Goal: Task Accomplishment & Management: Use online tool/utility

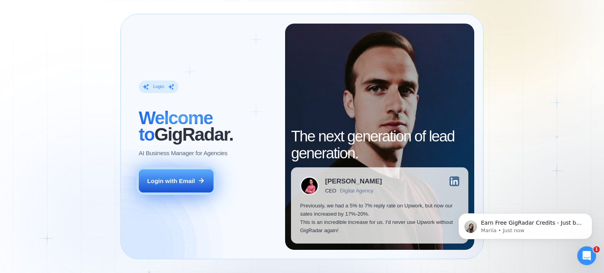
click at [184, 178] on div "Login with Email" at bounding box center [171, 181] width 48 height 8
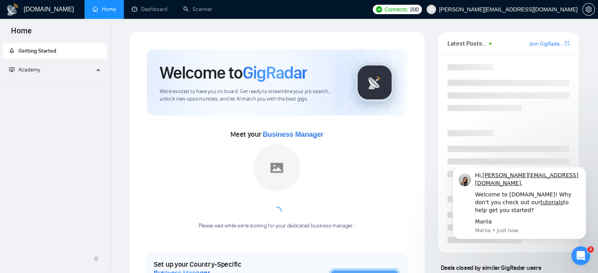
click at [330, 187] on div "Home Getting Started Academy [DOMAIN_NAME] Home Dashboard Scanner Connects: 200…" at bounding box center [299, 136] width 598 height 273
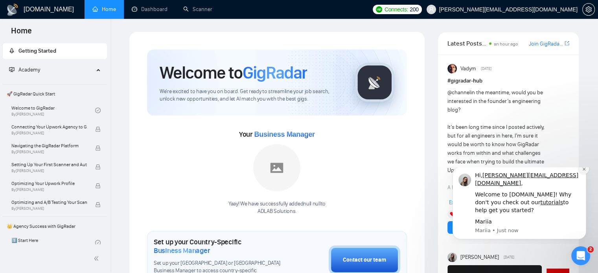
click at [583, 171] on icon "Dismiss notification" at bounding box center [583, 169] width 3 height 3
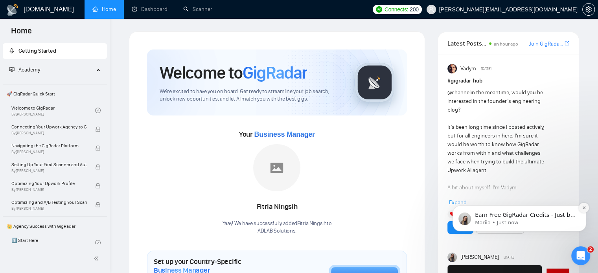
click at [583, 206] on icon "Dismiss notification" at bounding box center [584, 207] width 4 height 4
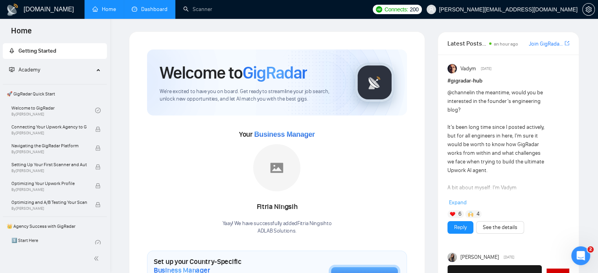
click at [139, 13] on link "Dashboard" at bounding box center [150, 9] width 36 height 7
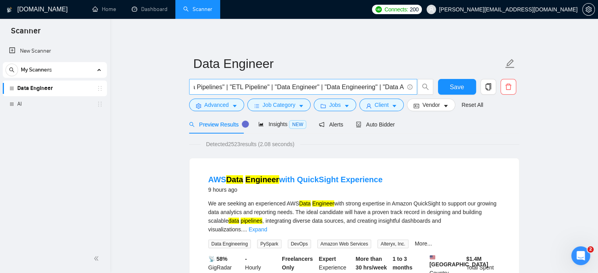
scroll to position [0, 17]
click at [275, 127] on span "Insights NEW" at bounding box center [282, 124] width 48 height 6
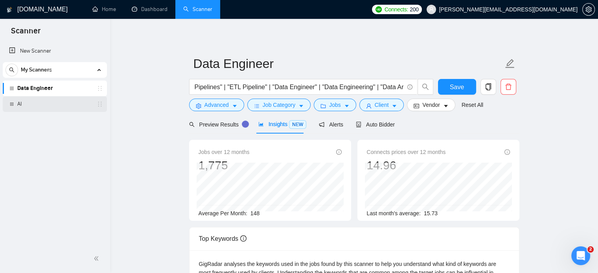
click at [56, 107] on link "AI" at bounding box center [54, 104] width 75 height 16
